Goal: Task Accomplishment & Management: Manage account settings

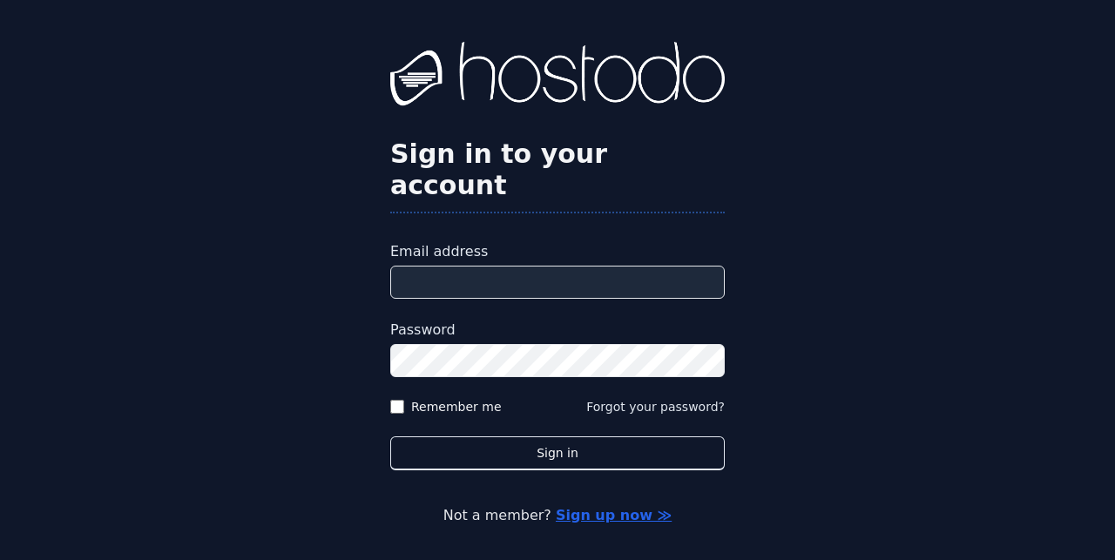
type input "**********"
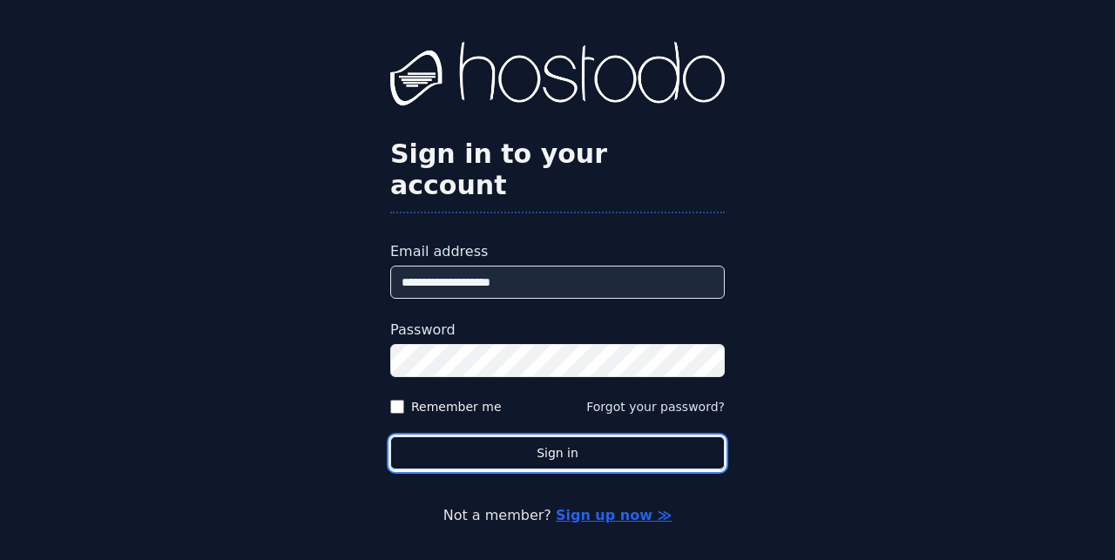
click at [532, 437] on button "Sign in" at bounding box center [557, 454] width 335 height 34
